Goal: Task Accomplishment & Management: Complete application form

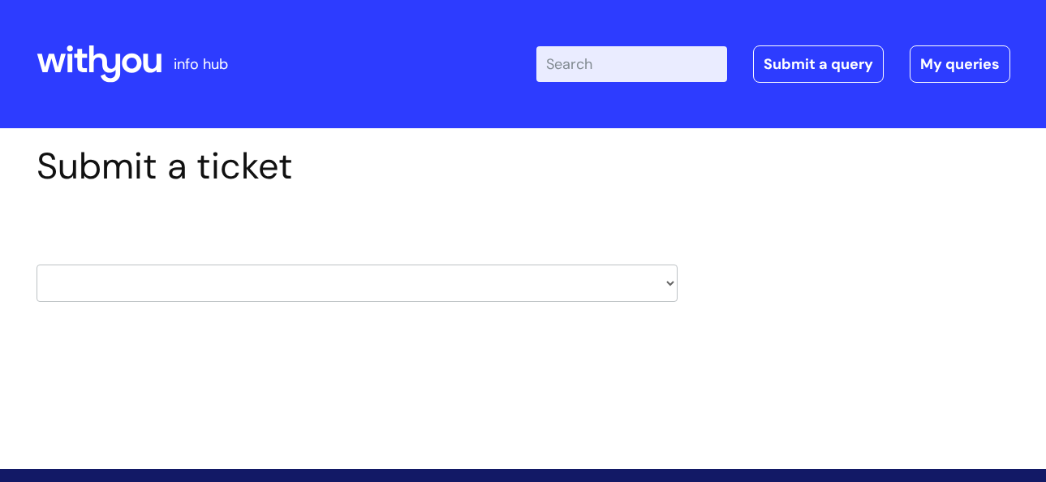
click at [666, 282] on select "HR / People IT and Support Clinical Drug Alerts Finance Accounts Data Support T…" at bounding box center [357, 283] width 641 height 37
select select "learning_and_development"
click at [37, 265] on select "HR / People IT and Support Clinical Drug Alerts Finance Accounts Data Support T…" at bounding box center [357, 283] width 641 height 37
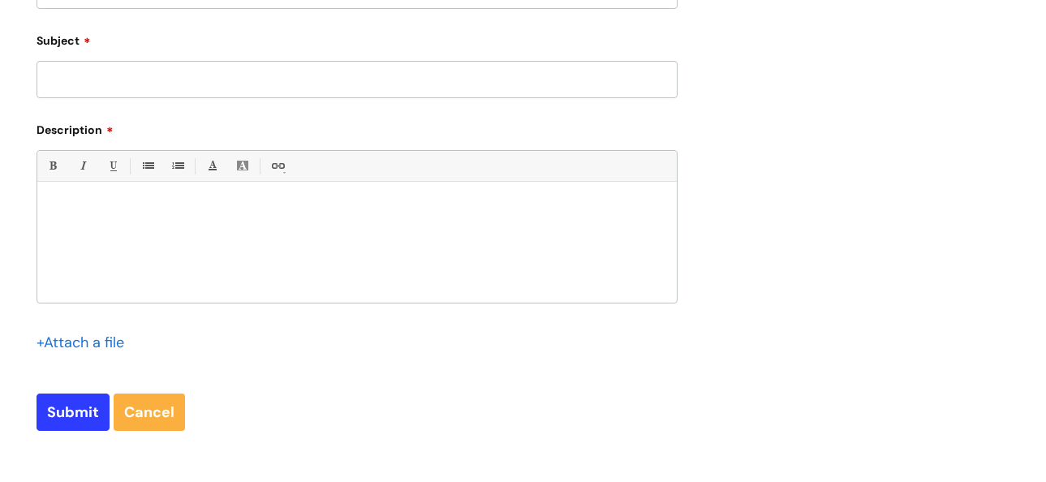
scroll to position [162, 0]
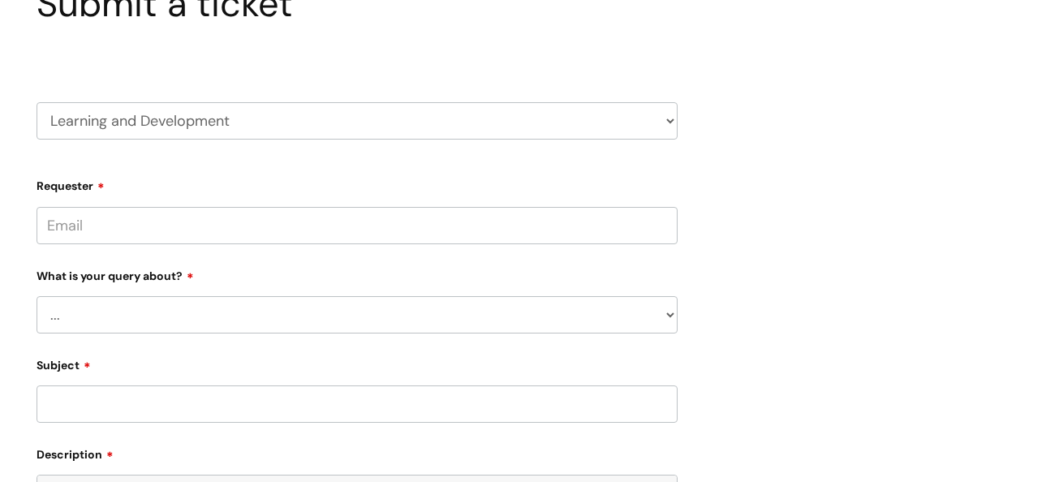
click at [113, 225] on input "Requester" at bounding box center [357, 225] width 641 height 37
type input "Suzanne.Hyland@bacandoconnor.co.uk"
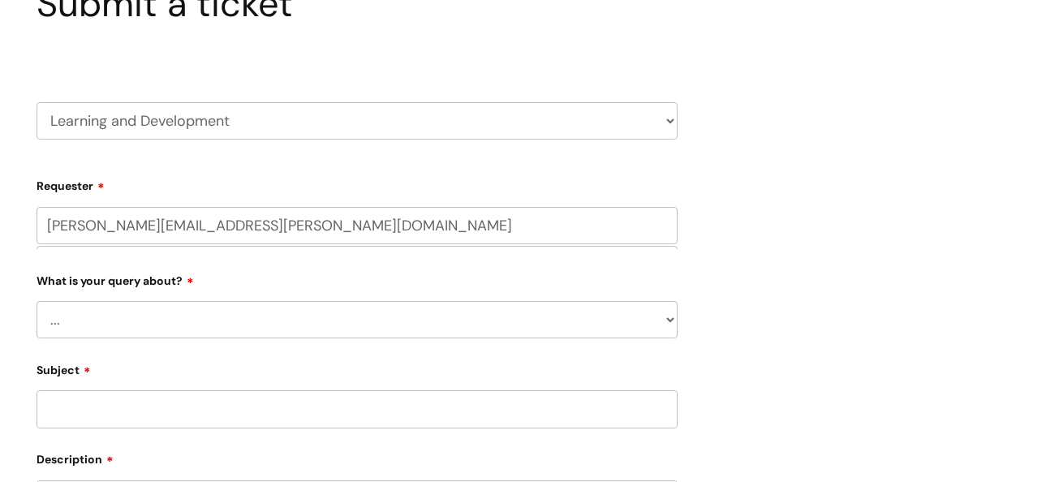
click at [86, 317] on select "... Question about a training course or session booking Ask about apprenticeshi…" at bounding box center [357, 319] width 641 height 37
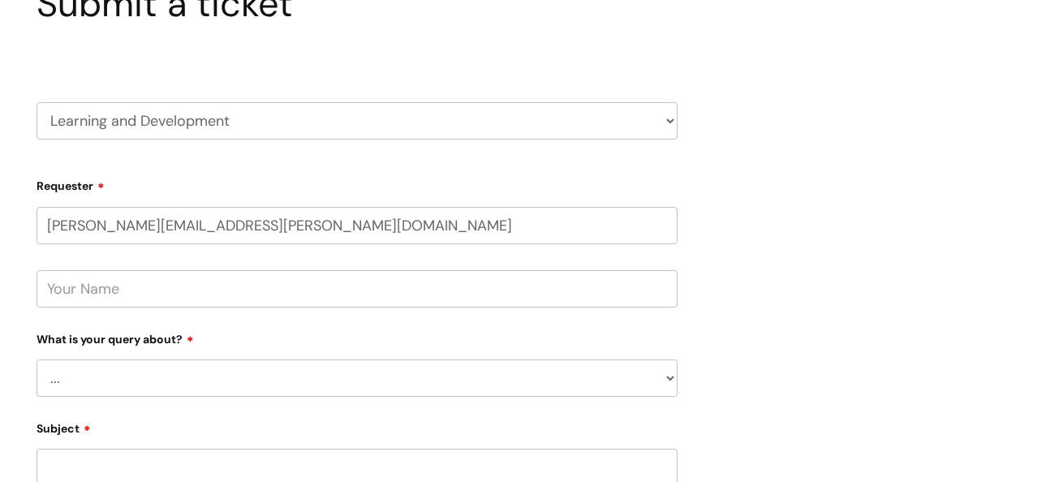
select select "Can’t log in or access learning"
click at [37, 360] on select "... Question about a training course or session booking Ask about apprenticeshi…" at bounding box center [357, 378] width 641 height 37
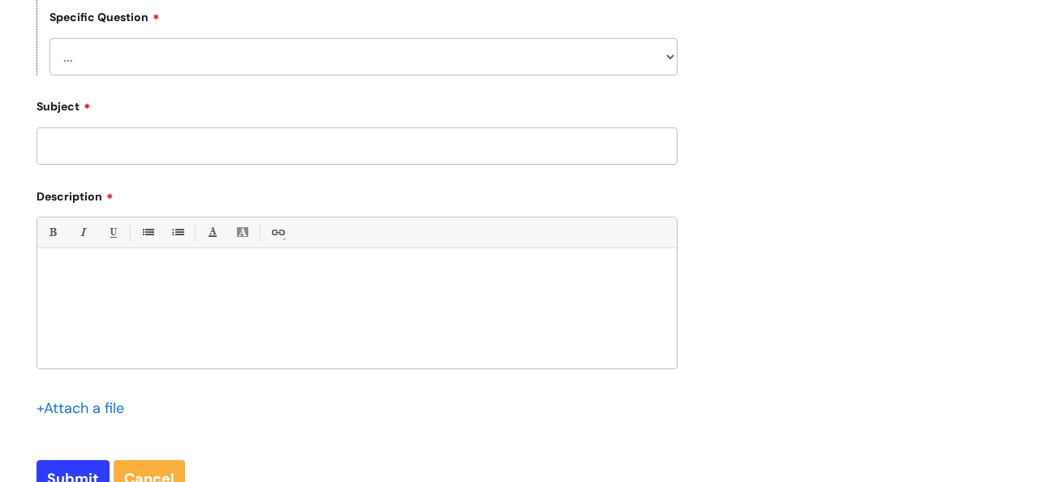
scroll to position [649, 0]
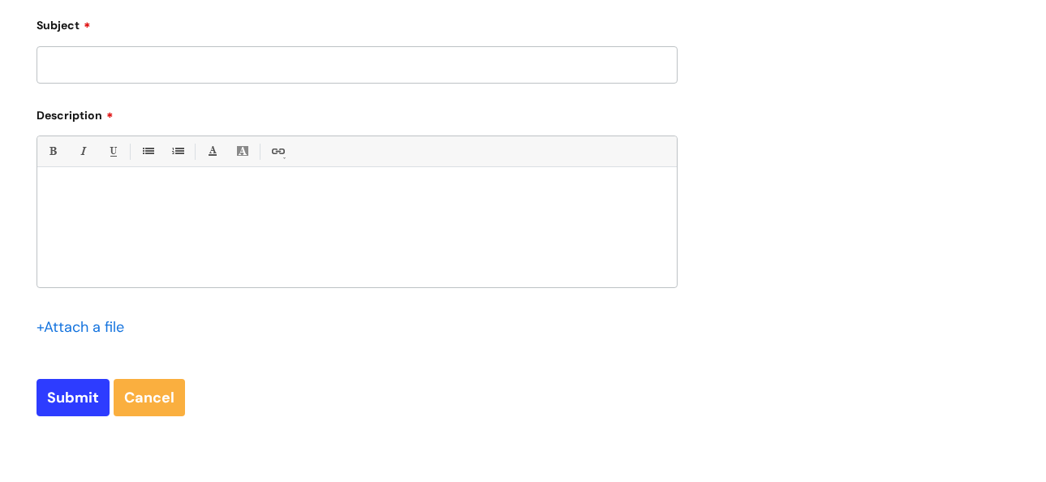
click at [129, 65] on input "Subject" at bounding box center [357, 64] width 641 height 37
type input "I am unable to get onto my with you learning as when I get to the Microsoft pag…"
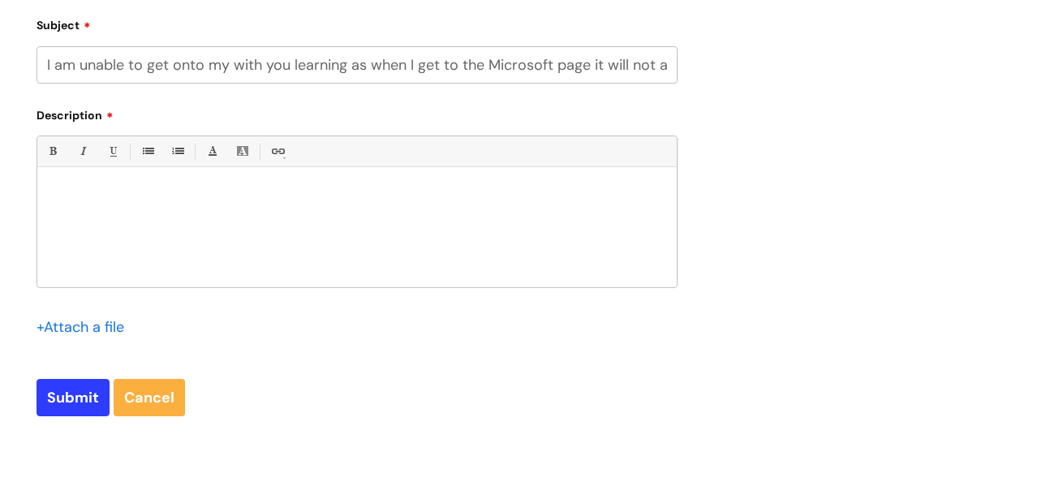
paste div
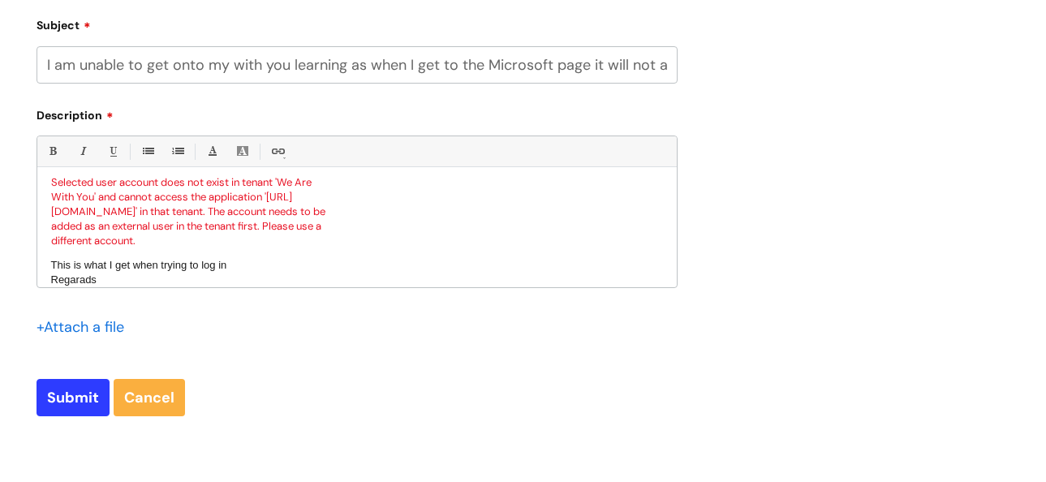
scroll to position [27, 0]
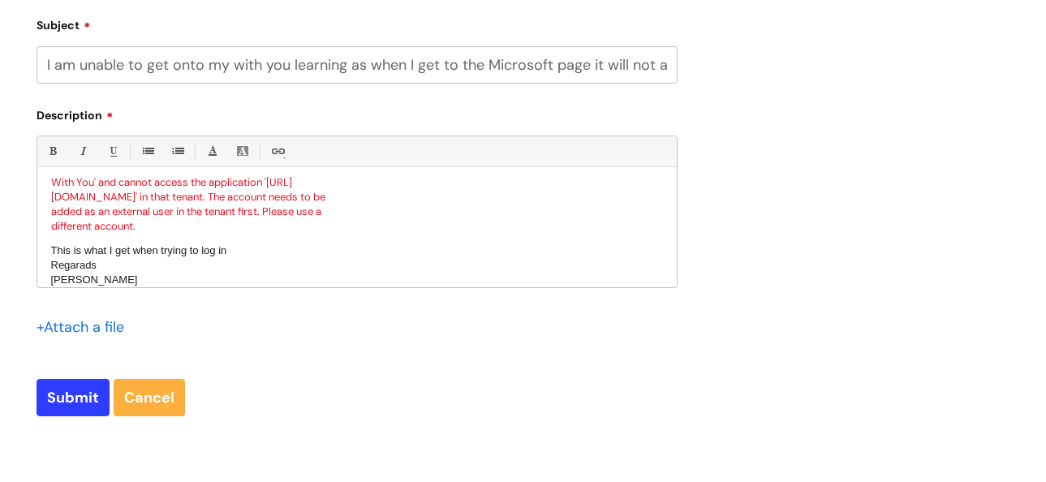
click at [84, 262] on div "Regarads" at bounding box center [192, 265] width 282 height 15
click at [84, 262] on div "Regara ds" at bounding box center [192, 265] width 282 height 15
click at [55, 400] on input "Submit" at bounding box center [73, 397] width 73 height 37
click at [212, 227] on div "Selected user account does not exist in tenant 'We Are With You' and cannot acc…" at bounding box center [193, 235] width 286 height 149
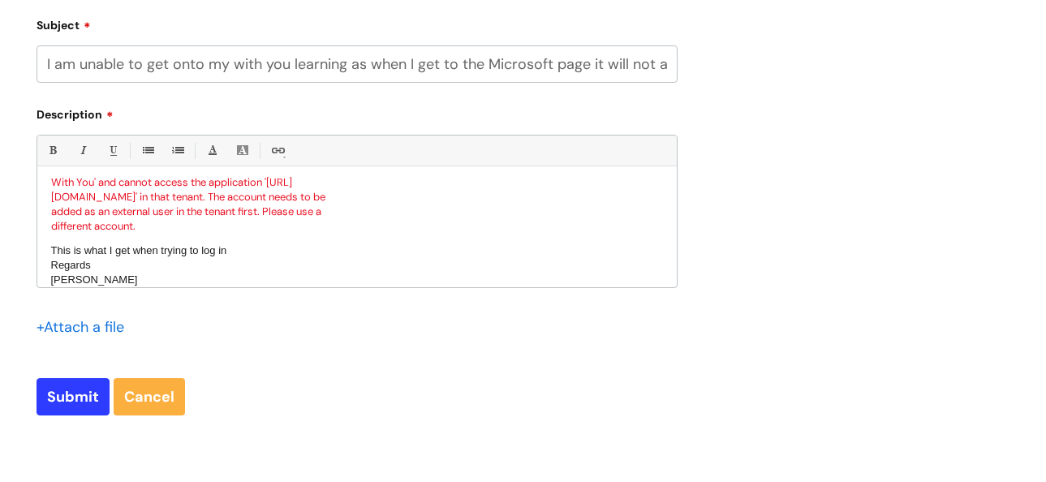
scroll to position [3, 0]
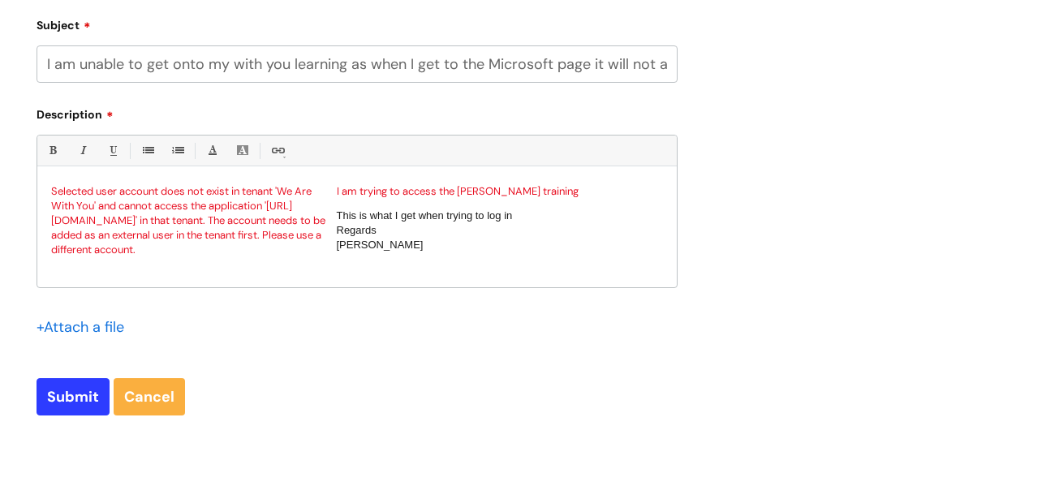
click at [471, 193] on div "I am trying to access the Magowan training This is what I get when trying to lo…" at bounding box center [478, 229] width 286 height 91
click at [478, 193] on div "I am trying to access the Mcgowan training This is what I get when trying to lo…" at bounding box center [478, 229] width 286 height 91
click at [75, 403] on input "Submit" at bounding box center [73, 396] width 73 height 37
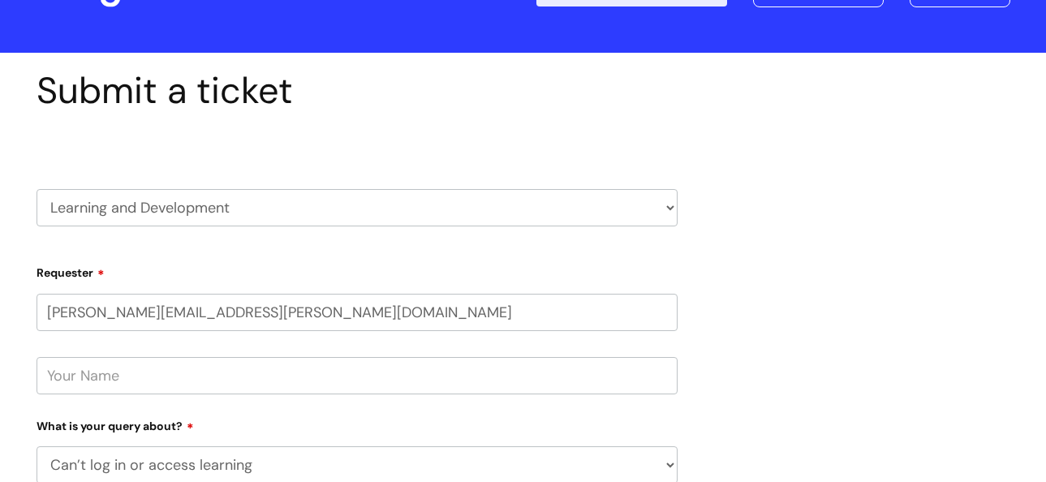
scroll to position [319, 0]
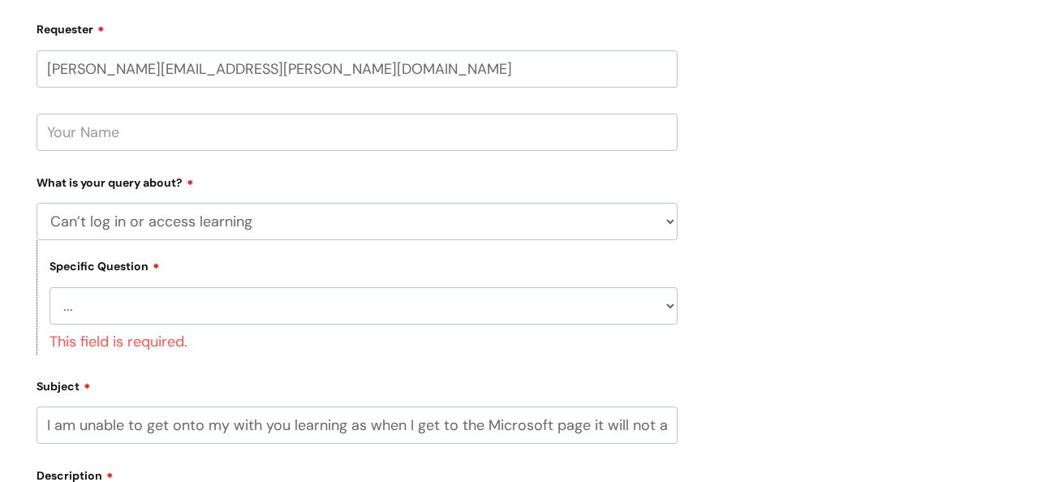
click at [97, 311] on select "... Issue accessing WithYou Learning Issue accessing an internal course Issue a…" at bounding box center [364, 305] width 628 height 37
select select "Issue accessing WithYou Learning"
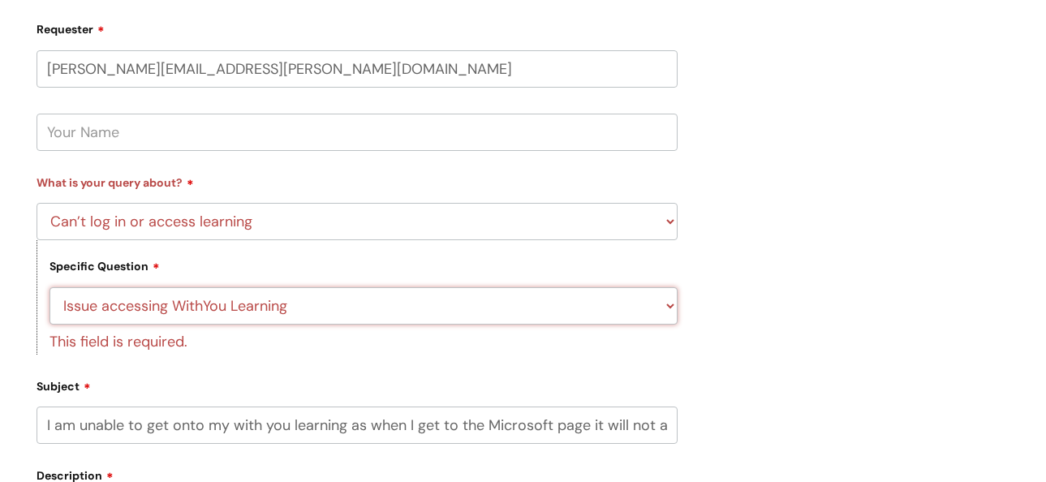
click at [50, 287] on select "... Issue accessing WithYou Learning Issue accessing an internal course Issue a…" at bounding box center [364, 305] width 628 height 37
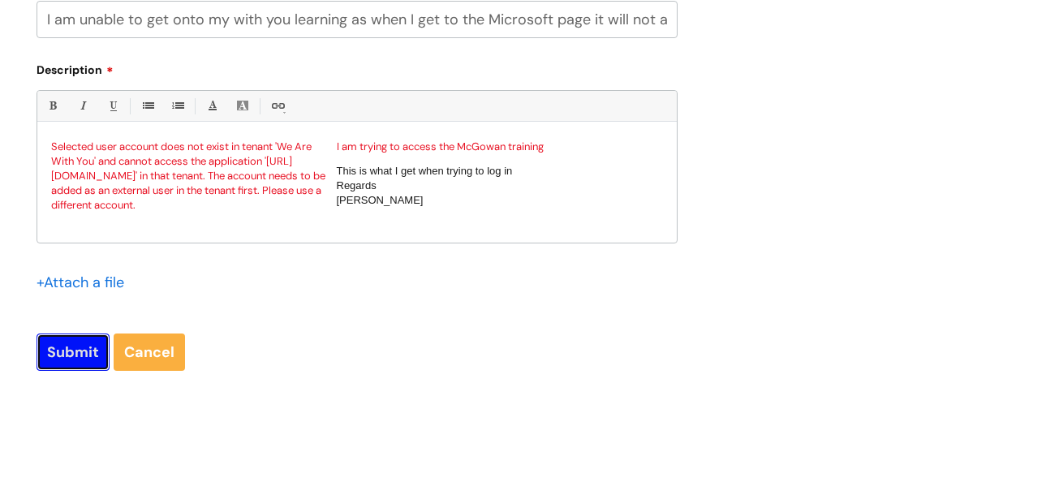
click at [93, 358] on input "Submit" at bounding box center [73, 352] width 73 height 37
type input "Please Wait..."
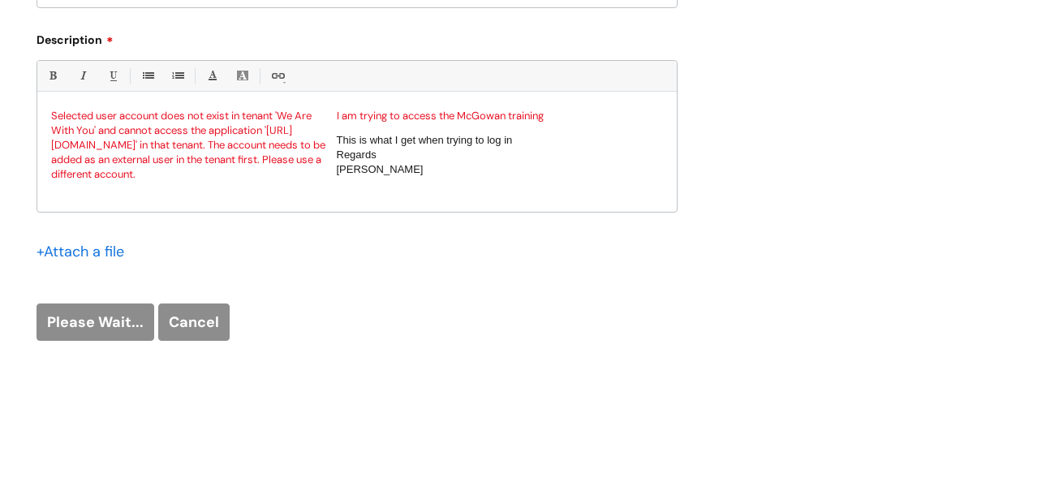
scroll to position [695, 0]
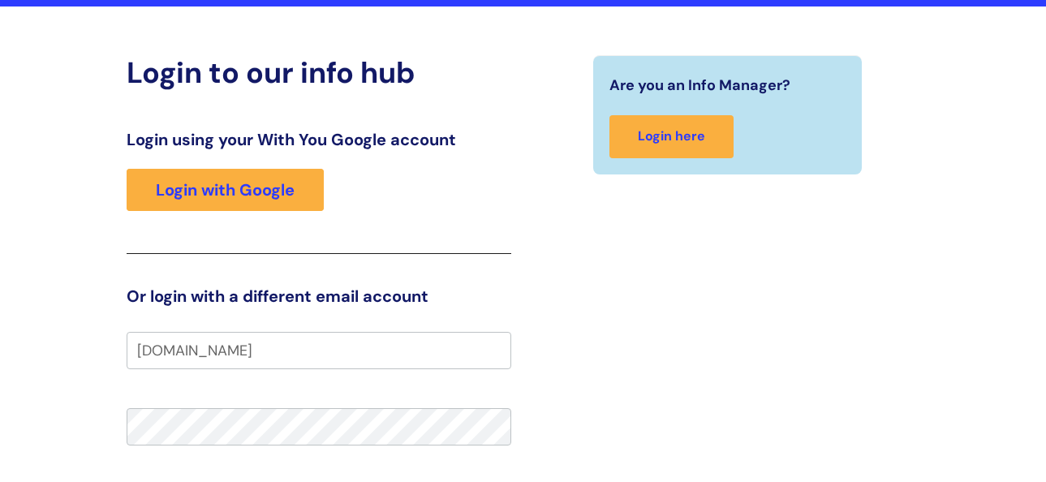
scroll to position [325, 0]
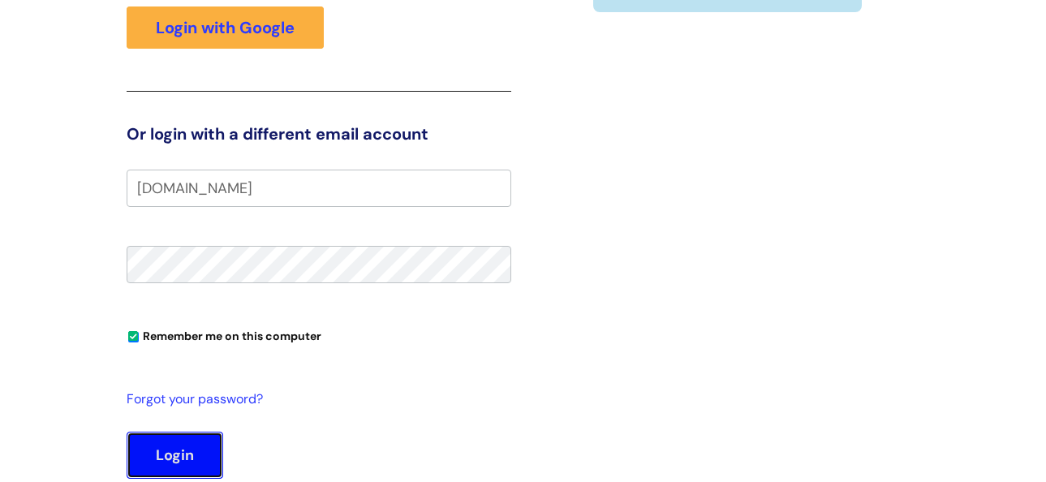
click at [149, 454] on button "Login" at bounding box center [175, 455] width 97 height 47
type input "withyou@csod.com"
click at [180, 456] on button "Login" at bounding box center [175, 455] width 97 height 47
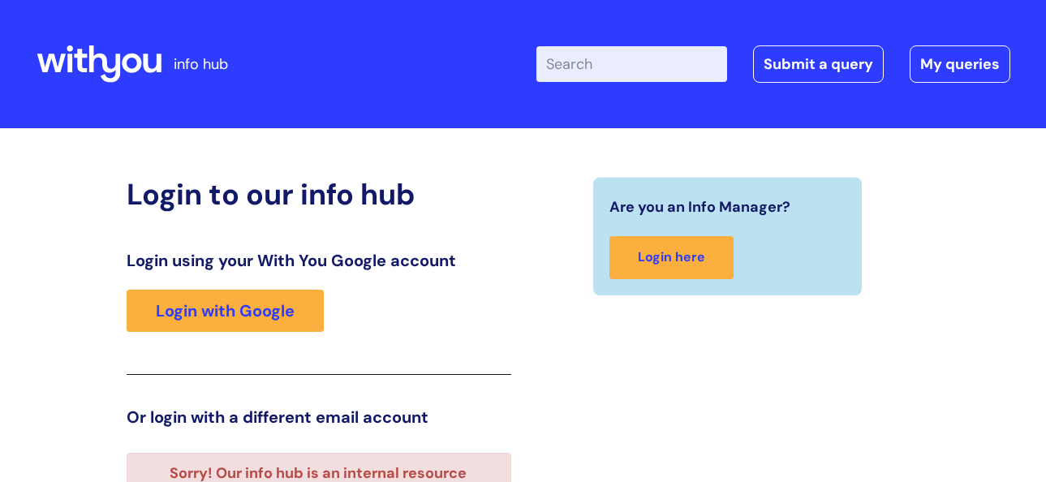
scroll to position [316, 0]
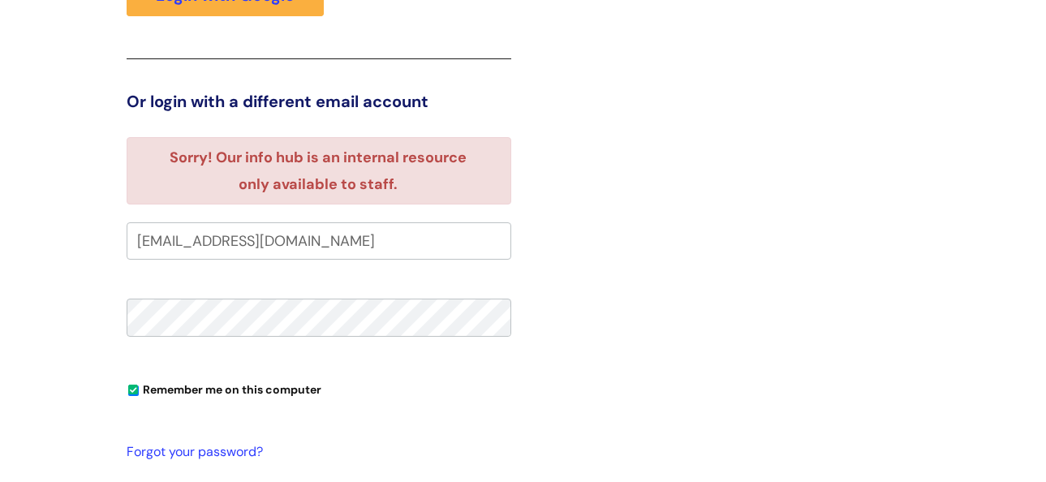
click at [204, 239] on input "[EMAIL_ADDRESS][DOMAIN_NAME]" at bounding box center [319, 240] width 385 height 37
click at [711, 221] on div "Are you an Info Manager? Login here" at bounding box center [728, 231] width 409 height 740
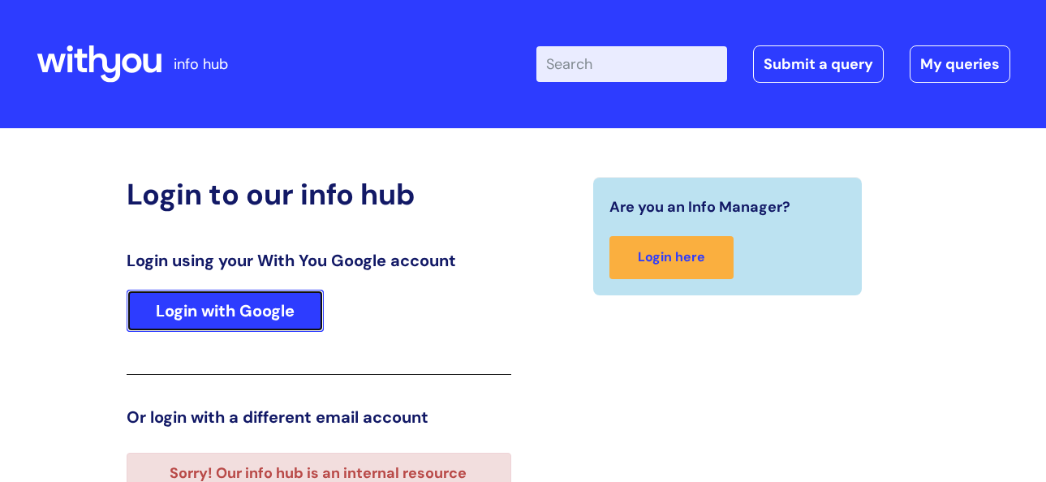
click at [239, 320] on link "Login with Google" at bounding box center [225, 311] width 197 height 42
